Goal: Task Accomplishment & Management: Use online tool/utility

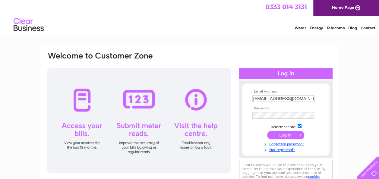
click at [284, 136] on input "submit" at bounding box center [285, 135] width 37 height 8
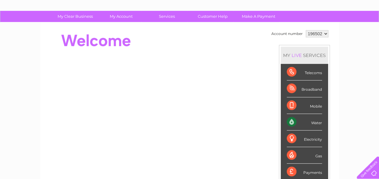
scroll to position [37, 0]
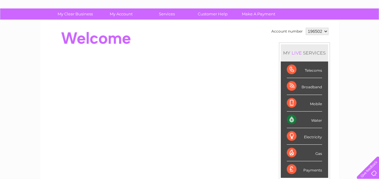
click at [295, 120] on div "Water" at bounding box center [303, 119] width 35 height 17
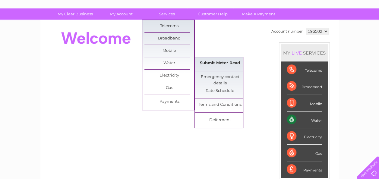
click at [220, 61] on link "Submit Meter Read" at bounding box center [220, 63] width 50 height 12
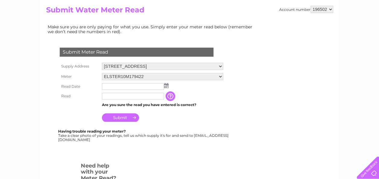
scroll to position [68, 0]
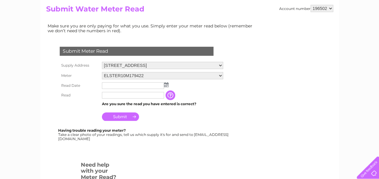
click at [166, 84] on img at bounding box center [166, 84] width 5 height 5
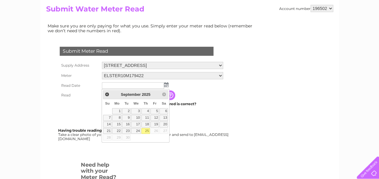
click at [146, 130] on link "25" at bounding box center [145, 131] width 8 height 6
type input "2025/09/25"
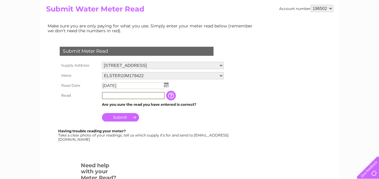
click at [128, 96] on input "text" at bounding box center [133, 95] width 63 height 7
type input "7810"
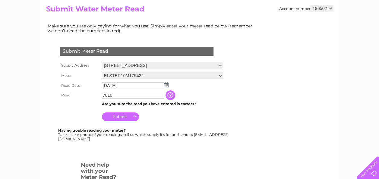
click at [124, 117] on input "Submit" at bounding box center [120, 116] width 37 height 8
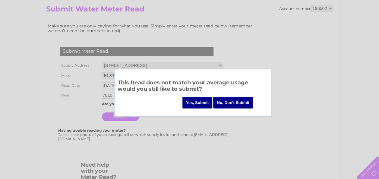
click at [201, 101] on input "Yes, Submit" at bounding box center [197, 103] width 30 height 12
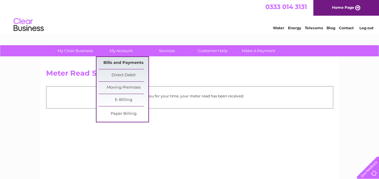
click at [127, 63] on link "Bills and Payments" at bounding box center [123, 63] width 50 height 12
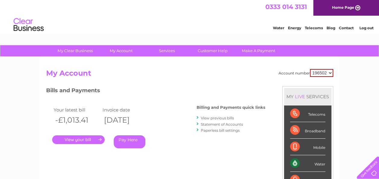
click at [86, 138] on link "." at bounding box center [78, 139] width 52 height 9
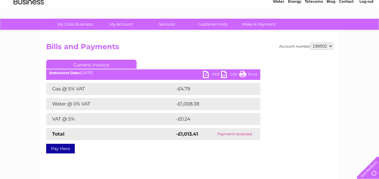
scroll to position [26, 0]
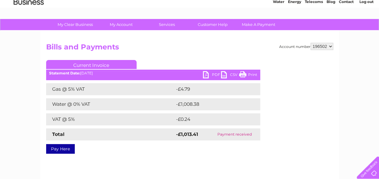
click at [211, 73] on link "PDF" at bounding box center [212, 75] width 18 height 9
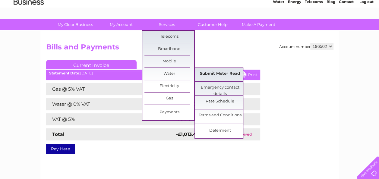
click at [212, 74] on link "Submit Meter Read" at bounding box center [220, 74] width 50 height 12
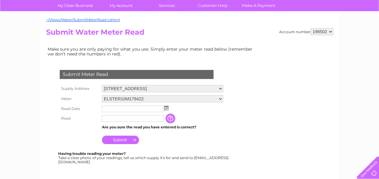
scroll to position [45, 0]
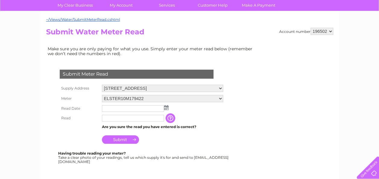
click at [167, 107] on img at bounding box center [166, 107] width 5 height 5
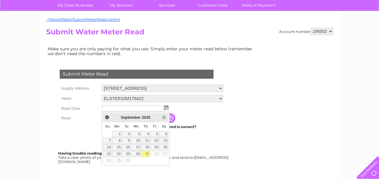
click at [146, 152] on link "25" at bounding box center [145, 154] width 8 height 6
type input "2025/09/25"
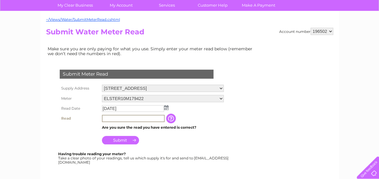
click at [124, 117] on input "text" at bounding box center [133, 118] width 63 height 7
type input "7810"
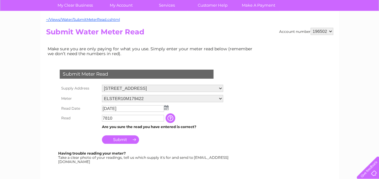
click at [122, 139] on input "Submit" at bounding box center [120, 139] width 37 height 8
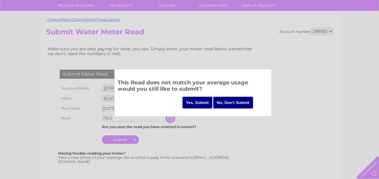
click at [196, 100] on input "Yes, Submit" at bounding box center [197, 103] width 30 height 12
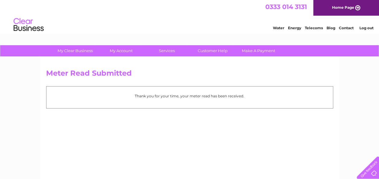
click at [366, 28] on link "Log out" at bounding box center [366, 28] width 14 height 5
